Goal: Task Accomplishment & Management: Manage account settings

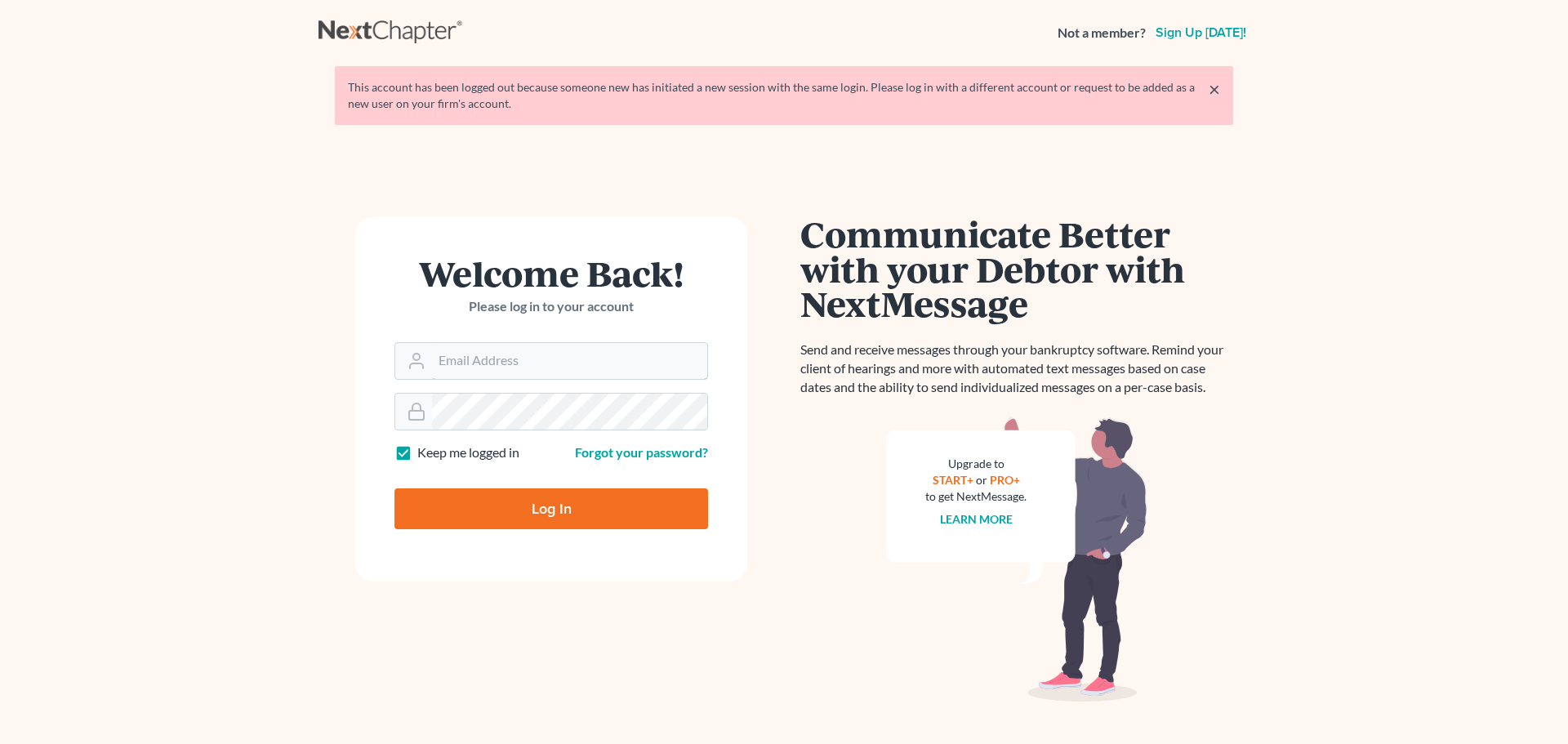
type input "[EMAIL_ADDRESS][DOMAIN_NAME]"
click at [560, 518] on input "Log In" at bounding box center [551, 508] width 314 height 41
type input "Thinking..."
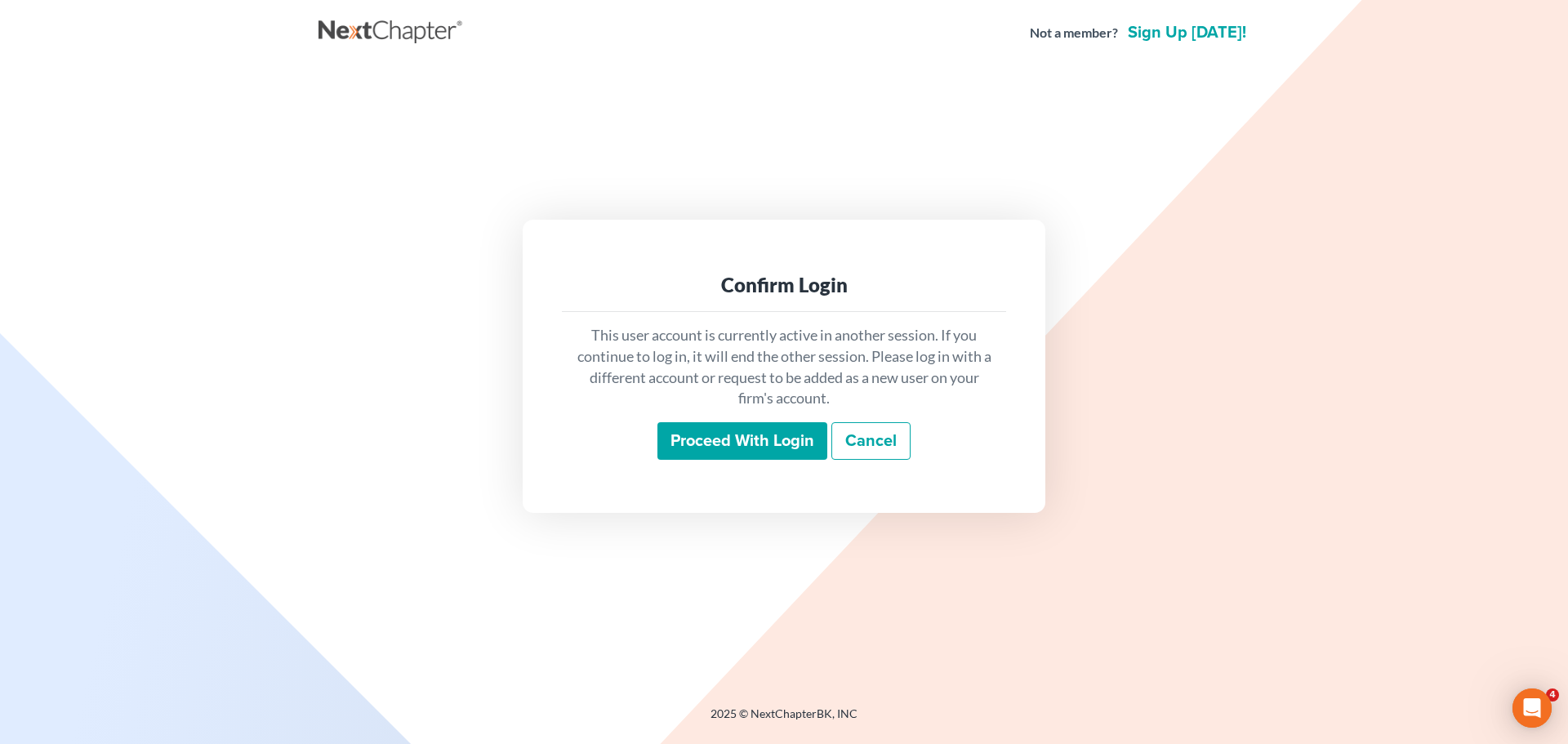
click at [715, 437] on input "Proceed with login" at bounding box center [742, 440] width 170 height 37
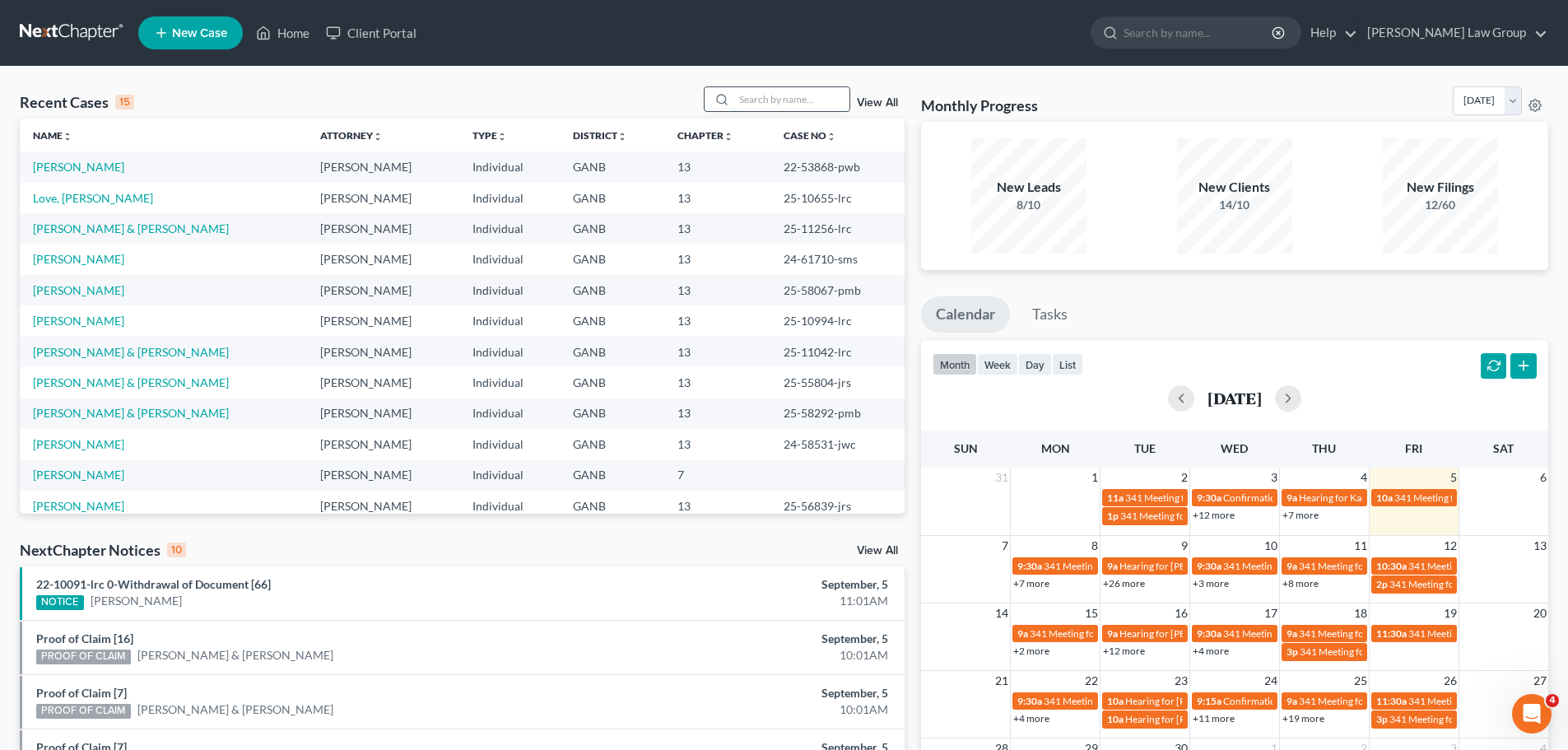
click at [766, 102] on input "search" at bounding box center [792, 99] width 115 height 24
type input "[PERSON_NAME]"
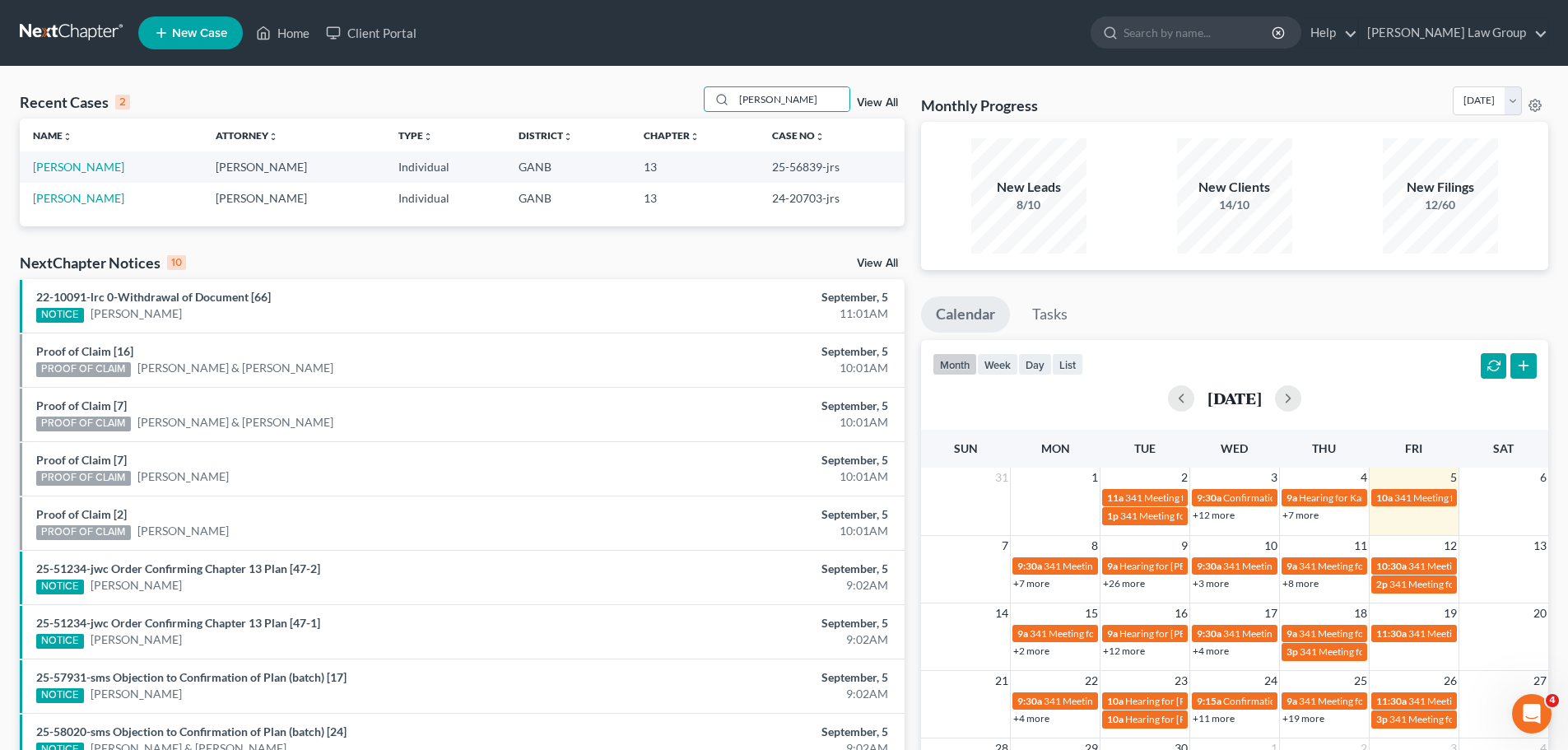
click at [87, 159] on td "[PERSON_NAME]" at bounding box center [111, 166] width 182 height 31
click at [79, 169] on link "[PERSON_NAME]" at bounding box center [79, 167] width 92 height 14
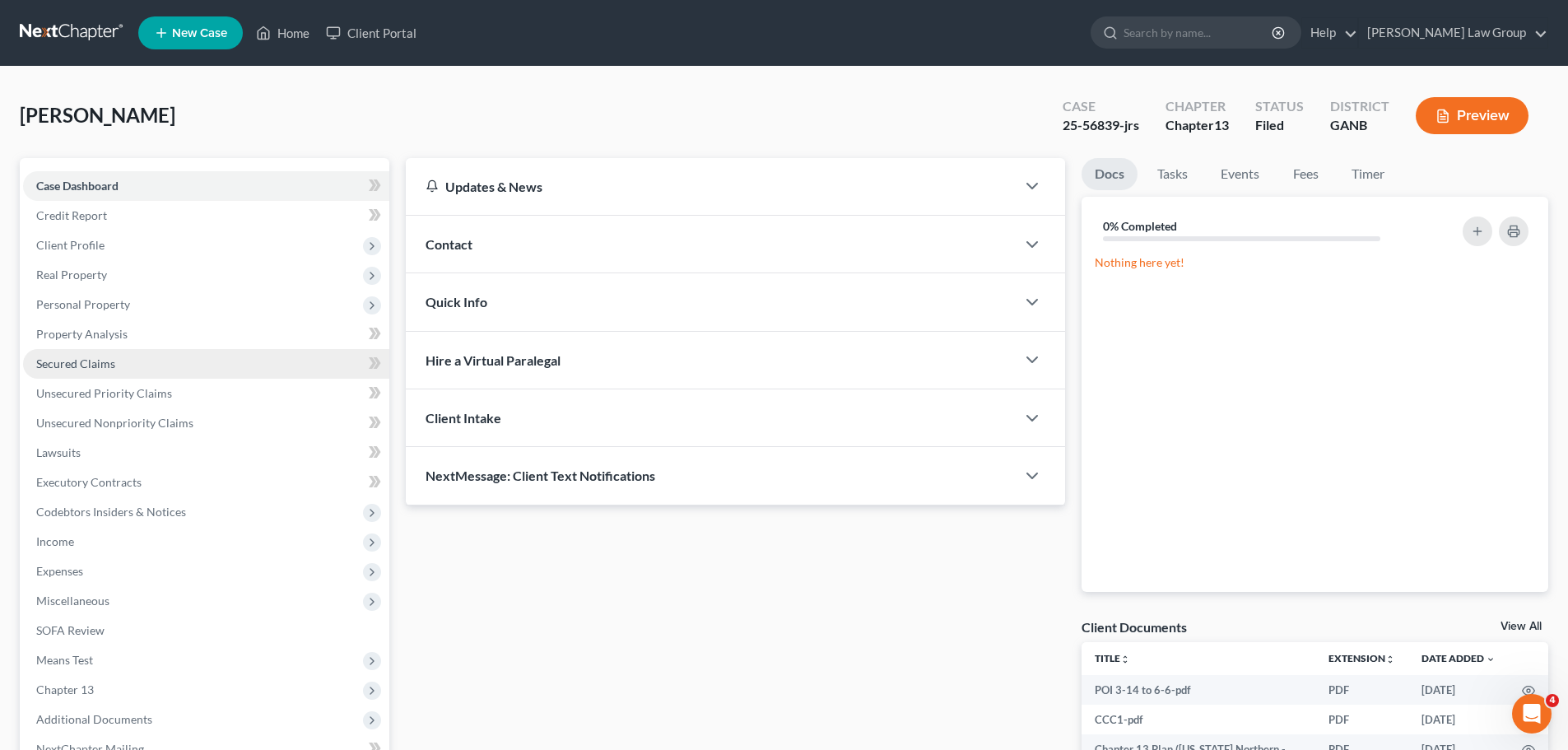
click at [94, 358] on span "Secured Claims" at bounding box center [75, 363] width 79 height 14
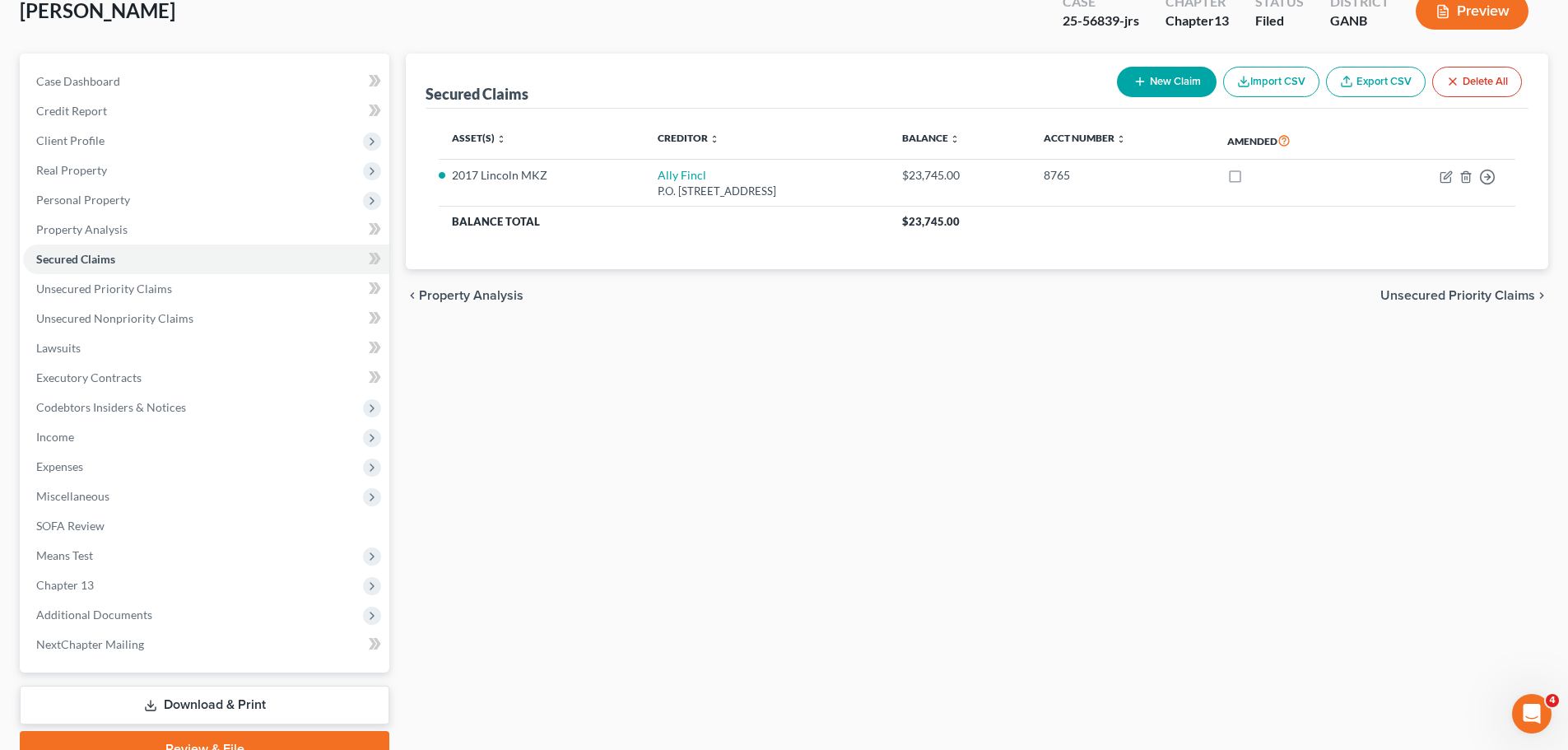
scroll to position [184, 0]
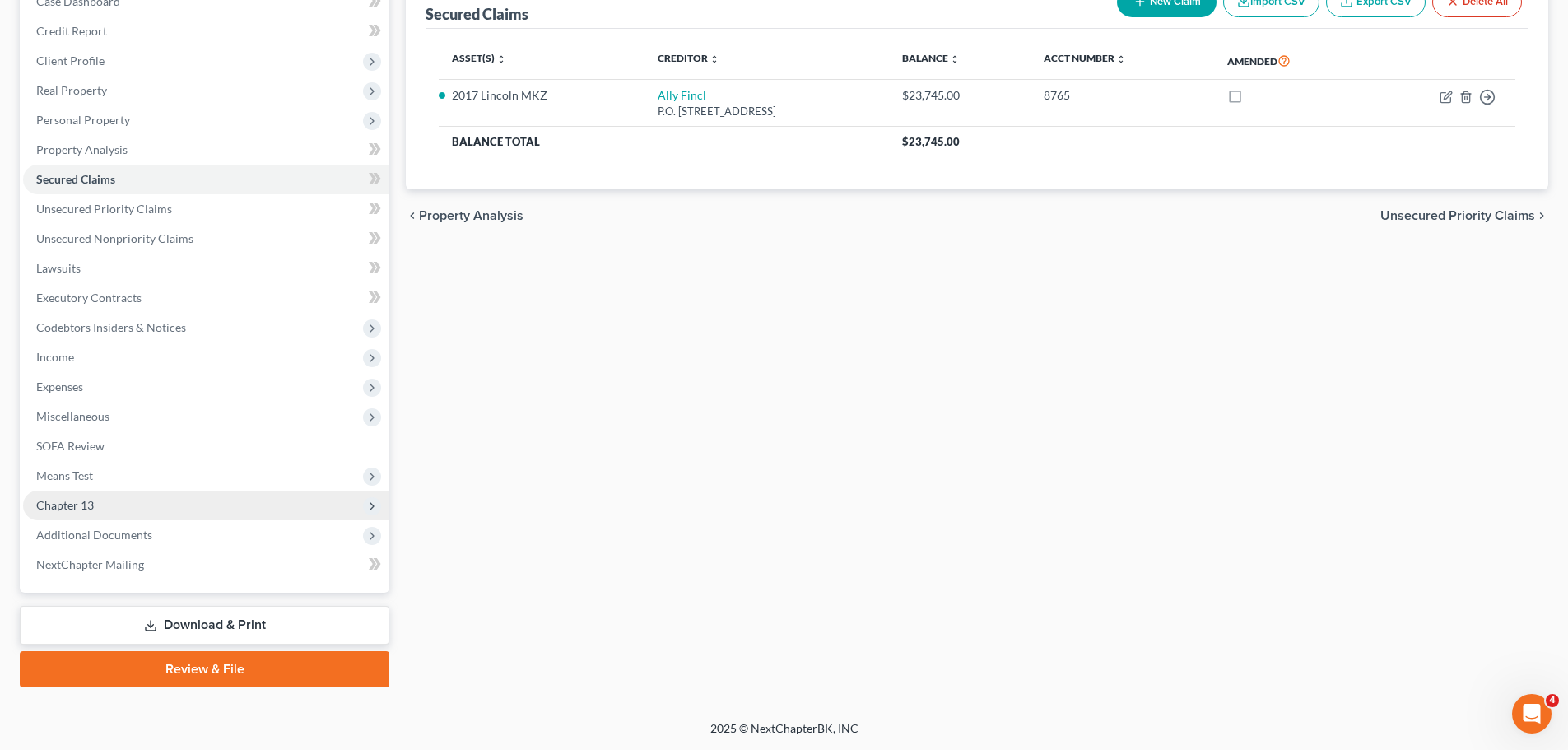
click at [189, 503] on span "Chapter 13" at bounding box center [206, 506] width 367 height 30
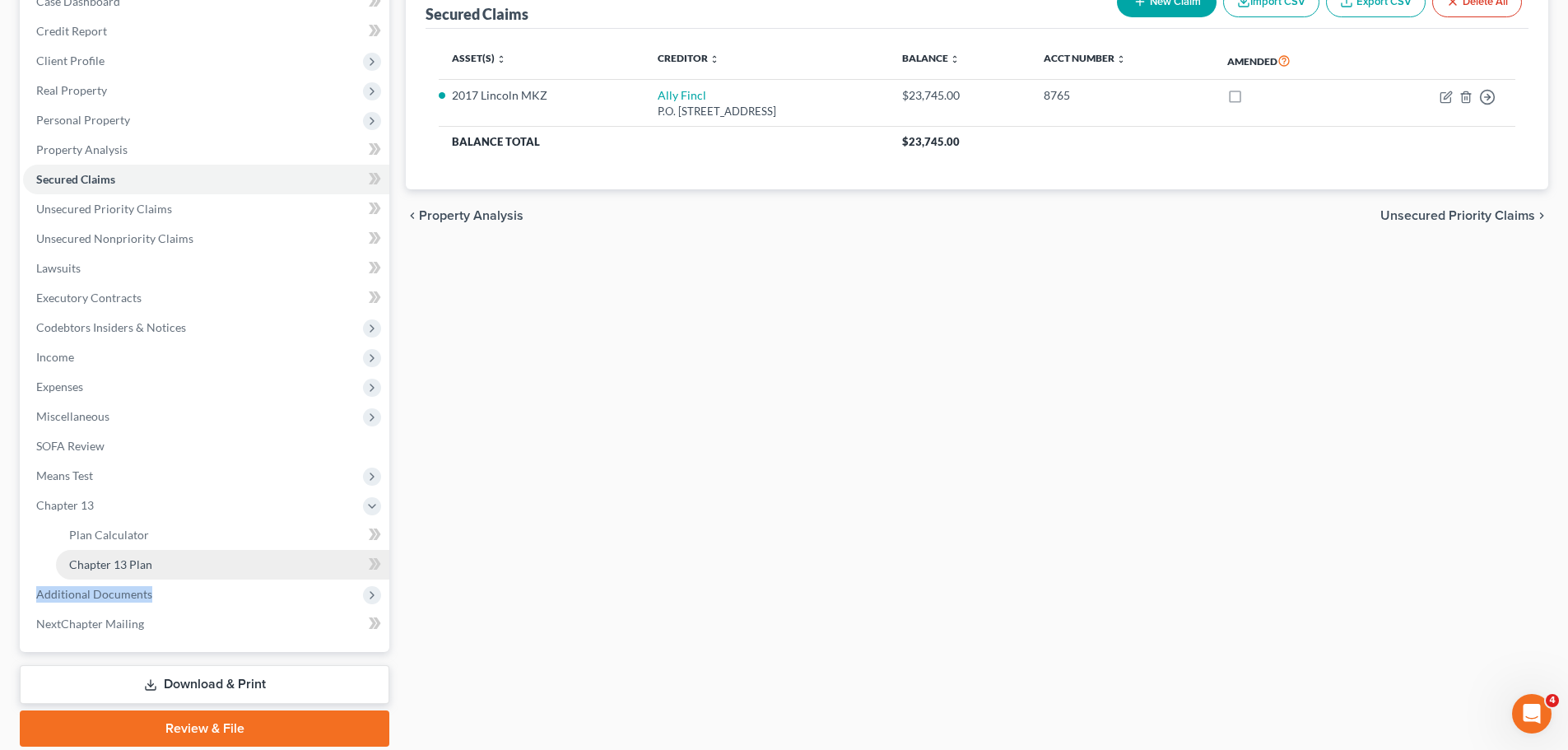
click at [222, 577] on ul "Case Dashboard Payments Invoices Payments Payments Credit Report Client Profile" at bounding box center [206, 313] width 367 height 652
click at [224, 566] on link "Chapter 13 Plan" at bounding box center [223, 565] width 334 height 30
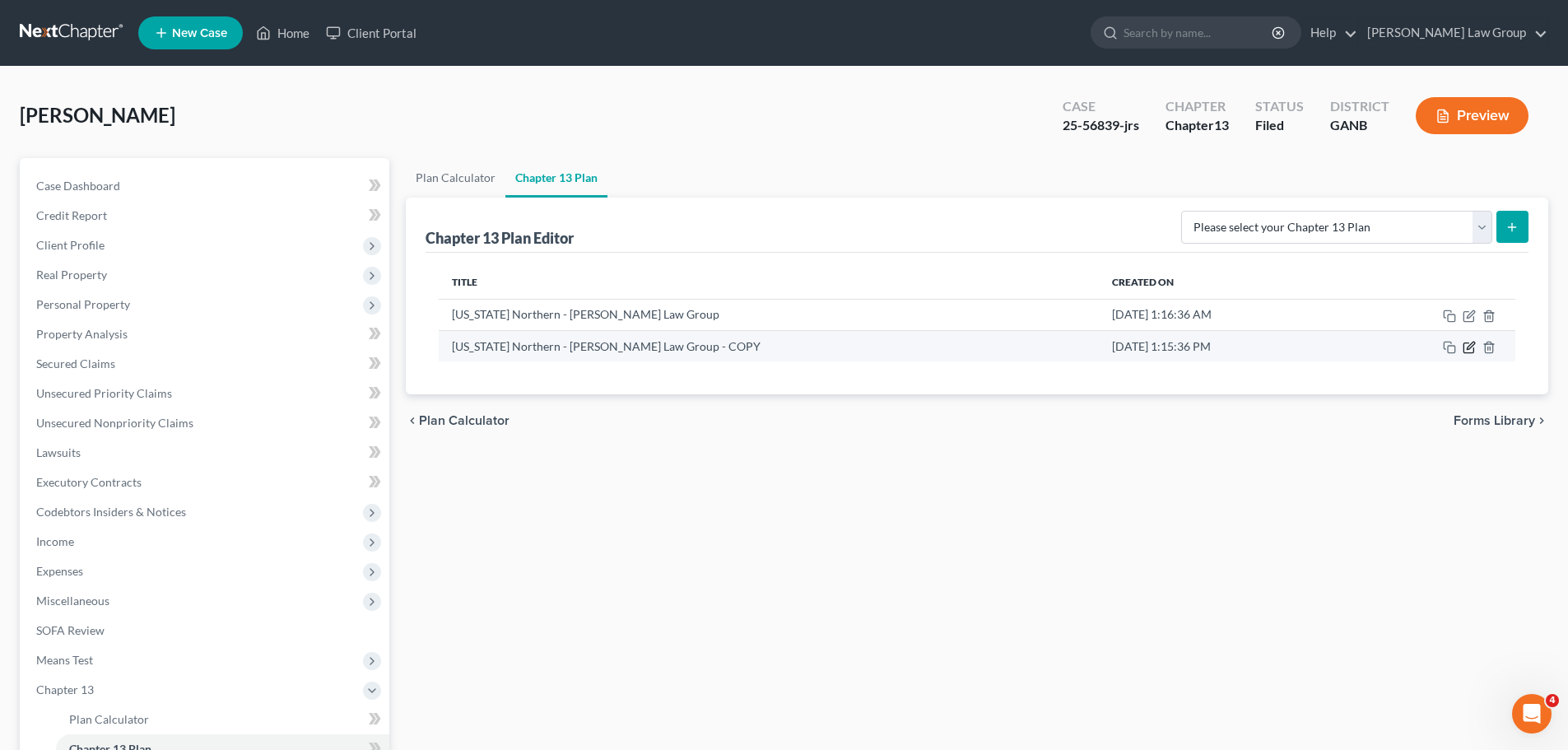
click at [1468, 344] on icon "button" at bounding box center [1468, 347] width 13 height 13
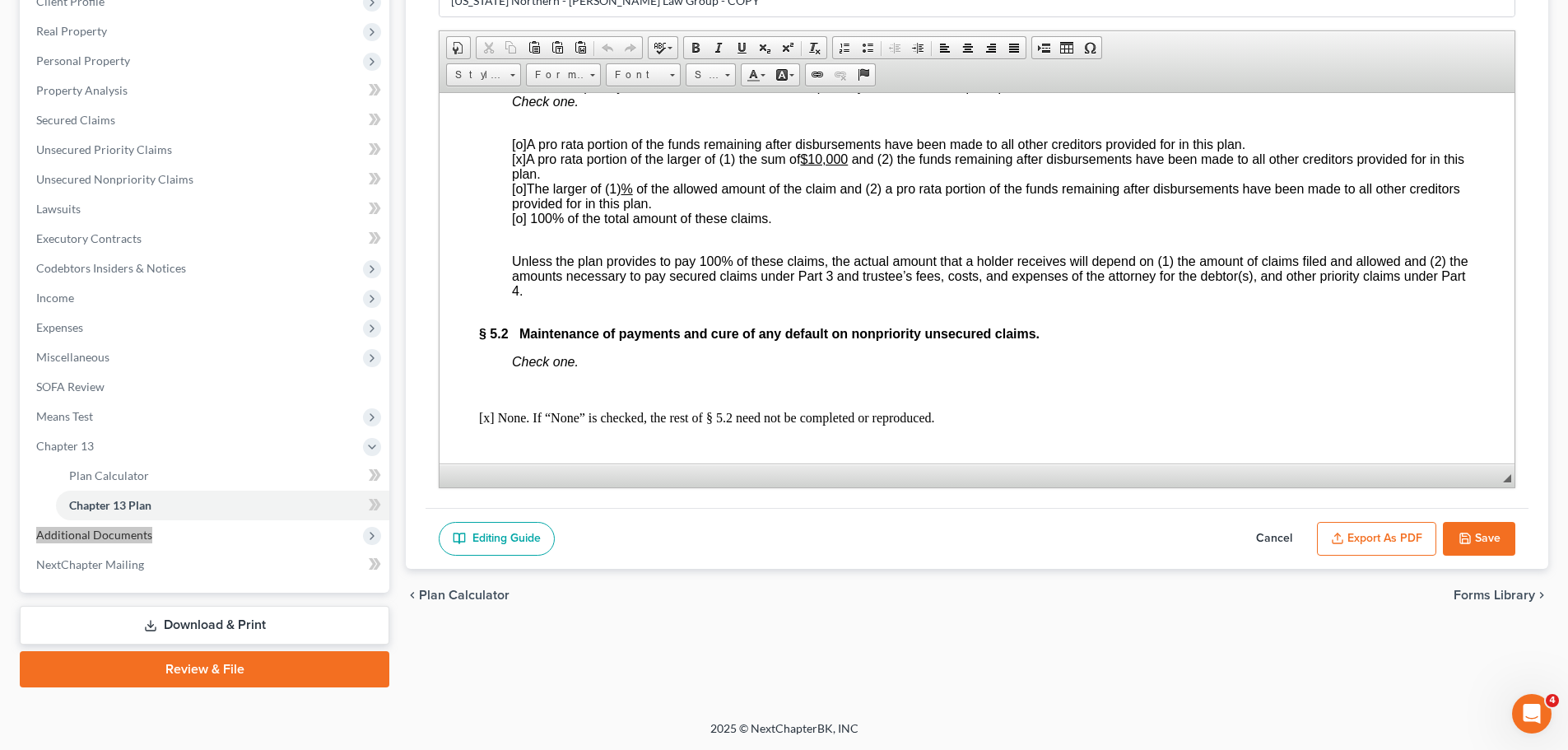
scroll to position [5392, 0]
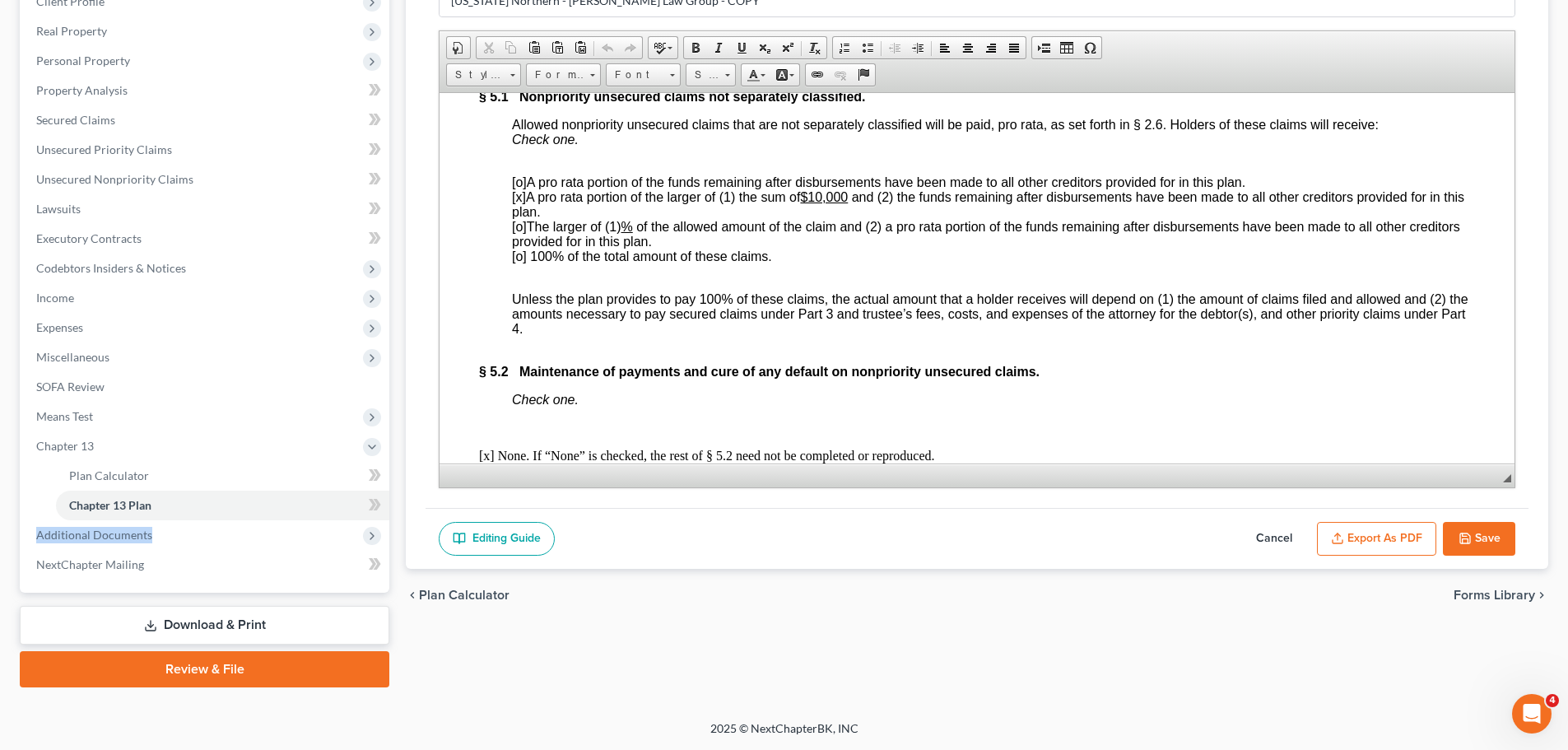
click at [1451, 545] on button "Save" at bounding box center [1479, 540] width 72 height 35
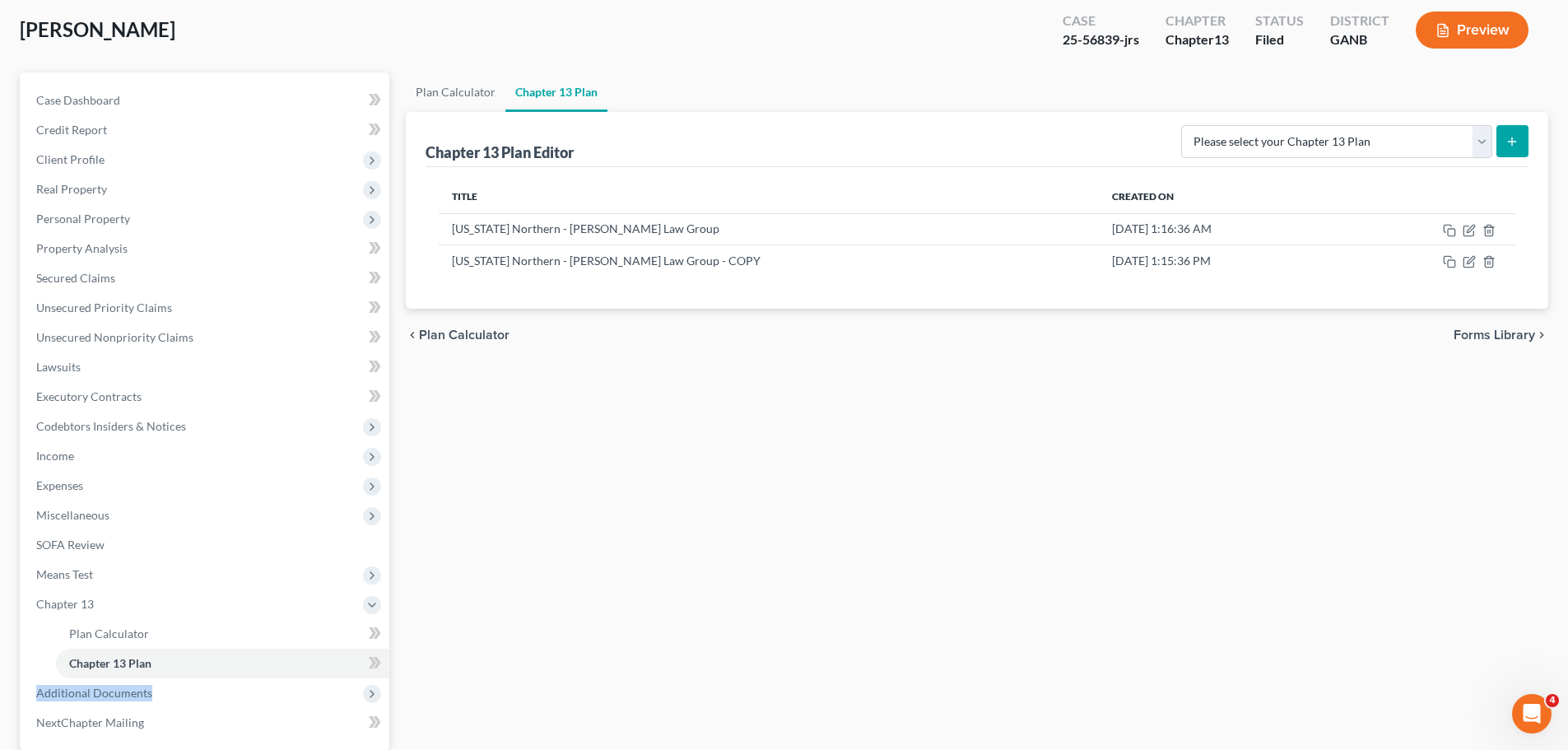
scroll to position [0, 0]
